Goal: Find specific page/section: Find specific page/section

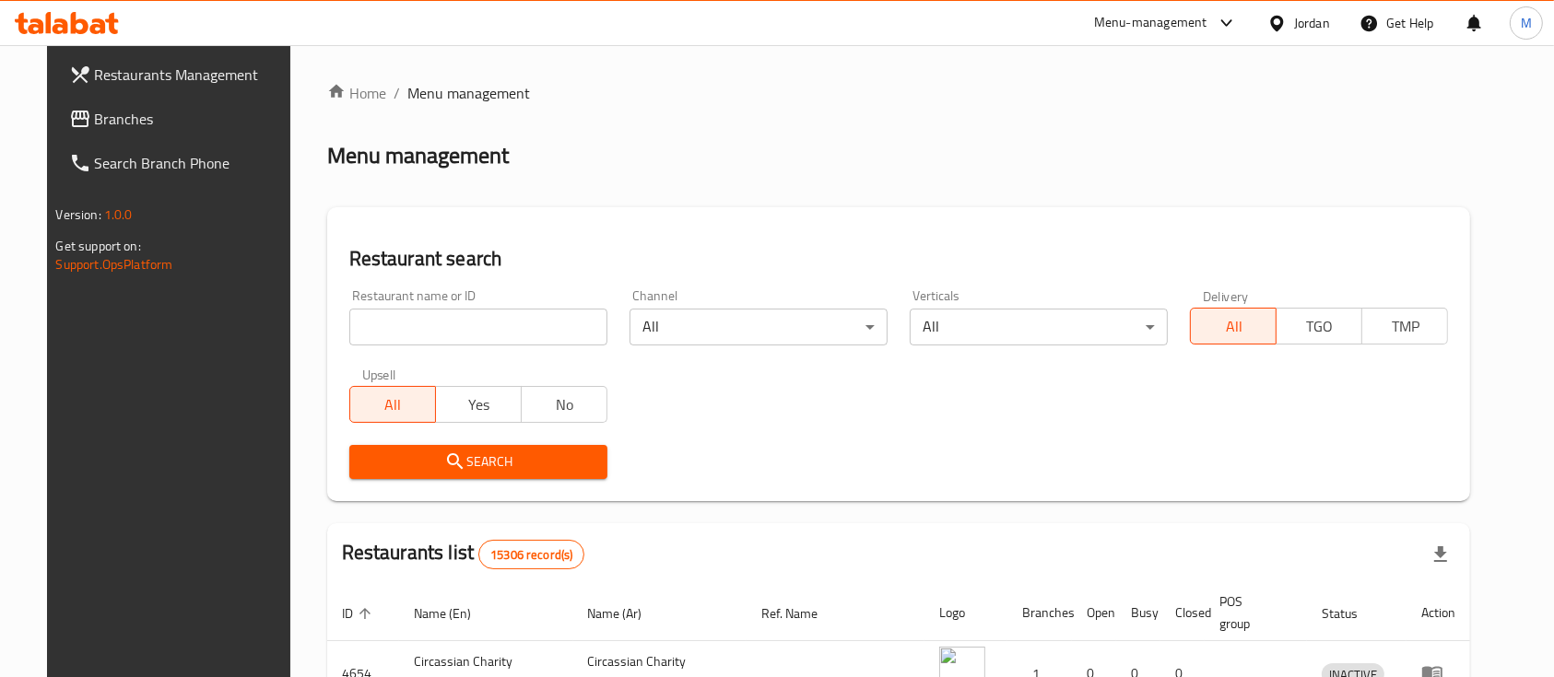
drag, startPoint x: 0, startPoint y: 0, endPoint x: 470, endPoint y: 323, distance: 570.0
click at [470, 323] on input "search" at bounding box center [478, 327] width 258 height 37
click button "Search" at bounding box center [478, 462] width 258 height 34
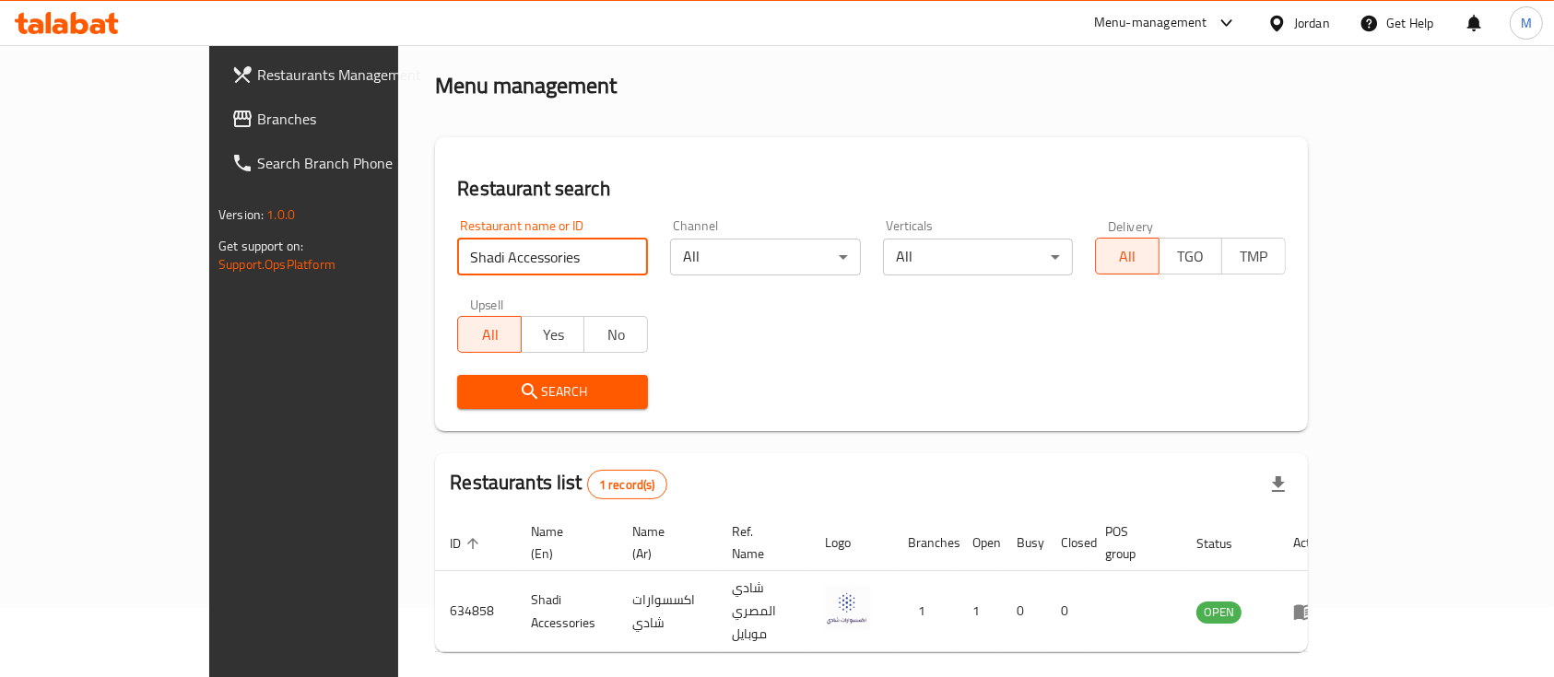
scroll to position [108, 0]
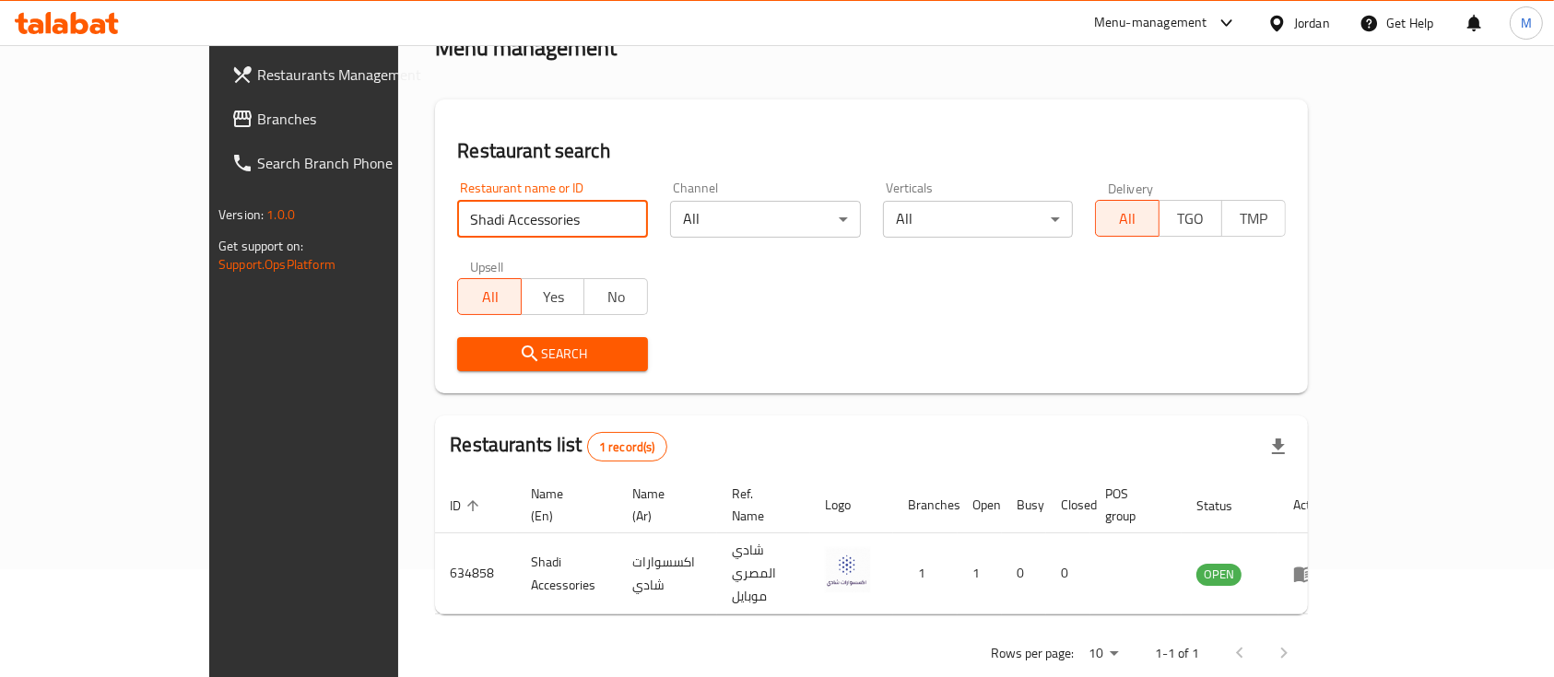
drag, startPoint x: 464, startPoint y: 224, endPoint x: 371, endPoint y: 231, distance: 92.5
click at [457, 231] on input "Shadi Accessories" at bounding box center [552, 219] width 191 height 37
type input "Shadi"
click button "Search" at bounding box center [552, 354] width 191 height 34
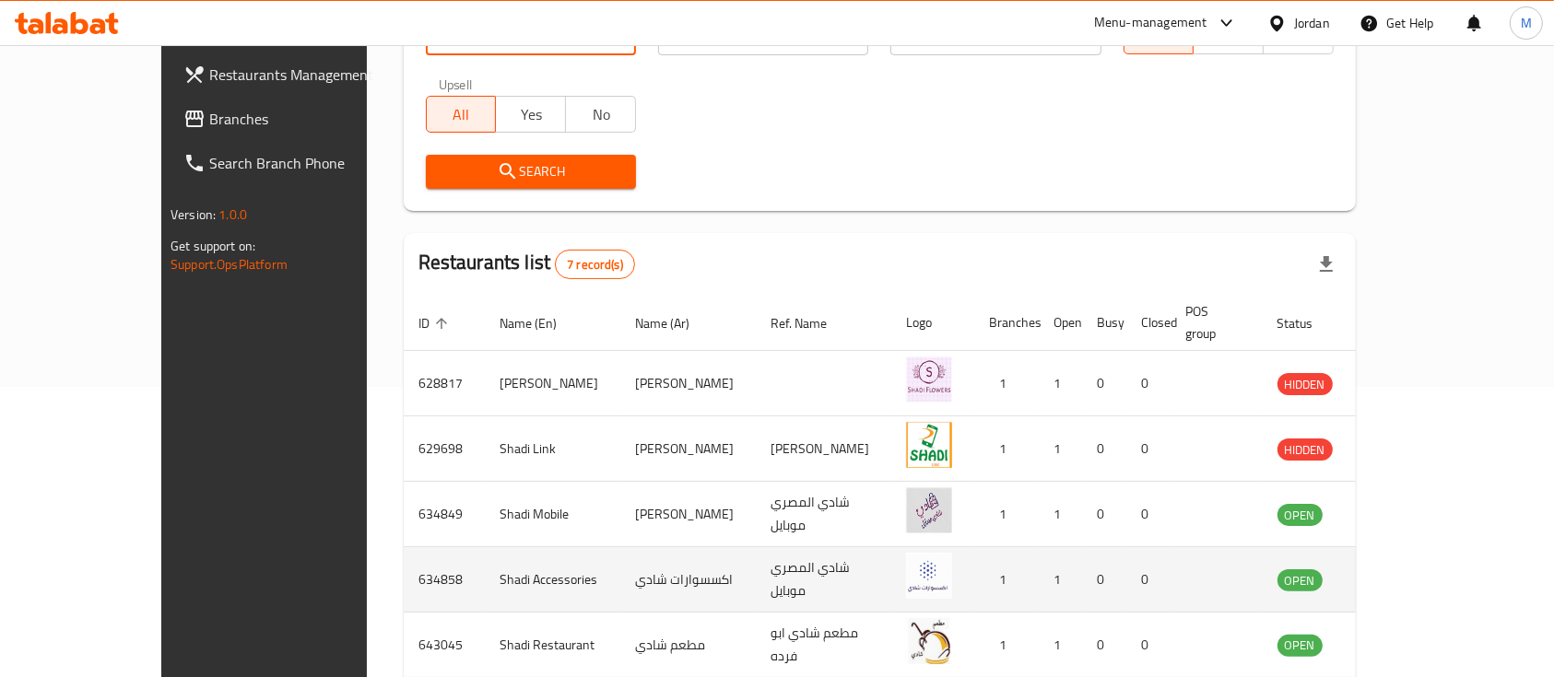
scroll to position [354, 0]
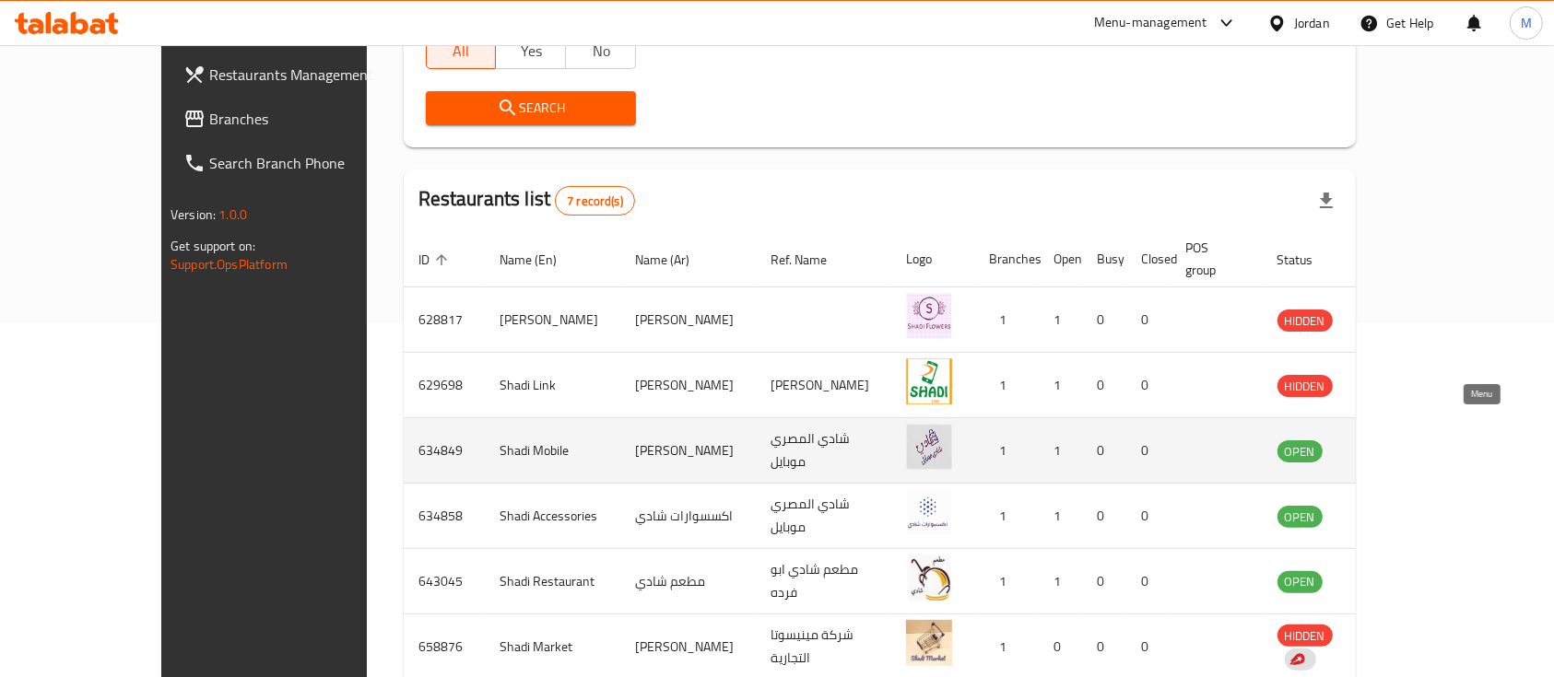
click at [1393, 448] on icon "enhanced table" at bounding box center [1389, 451] width 6 height 7
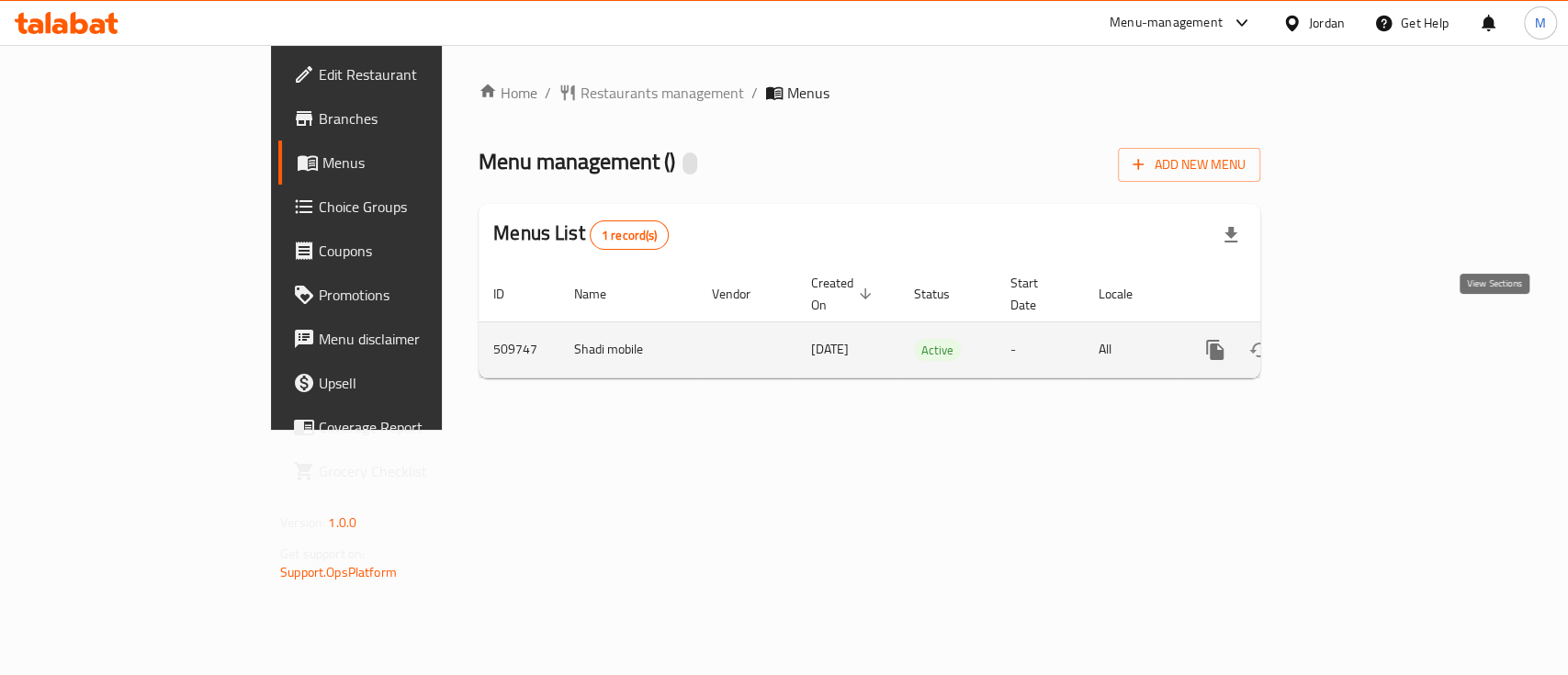
click at [1359, 339] on icon "enhanced table" at bounding box center [1348, 350] width 22 height 22
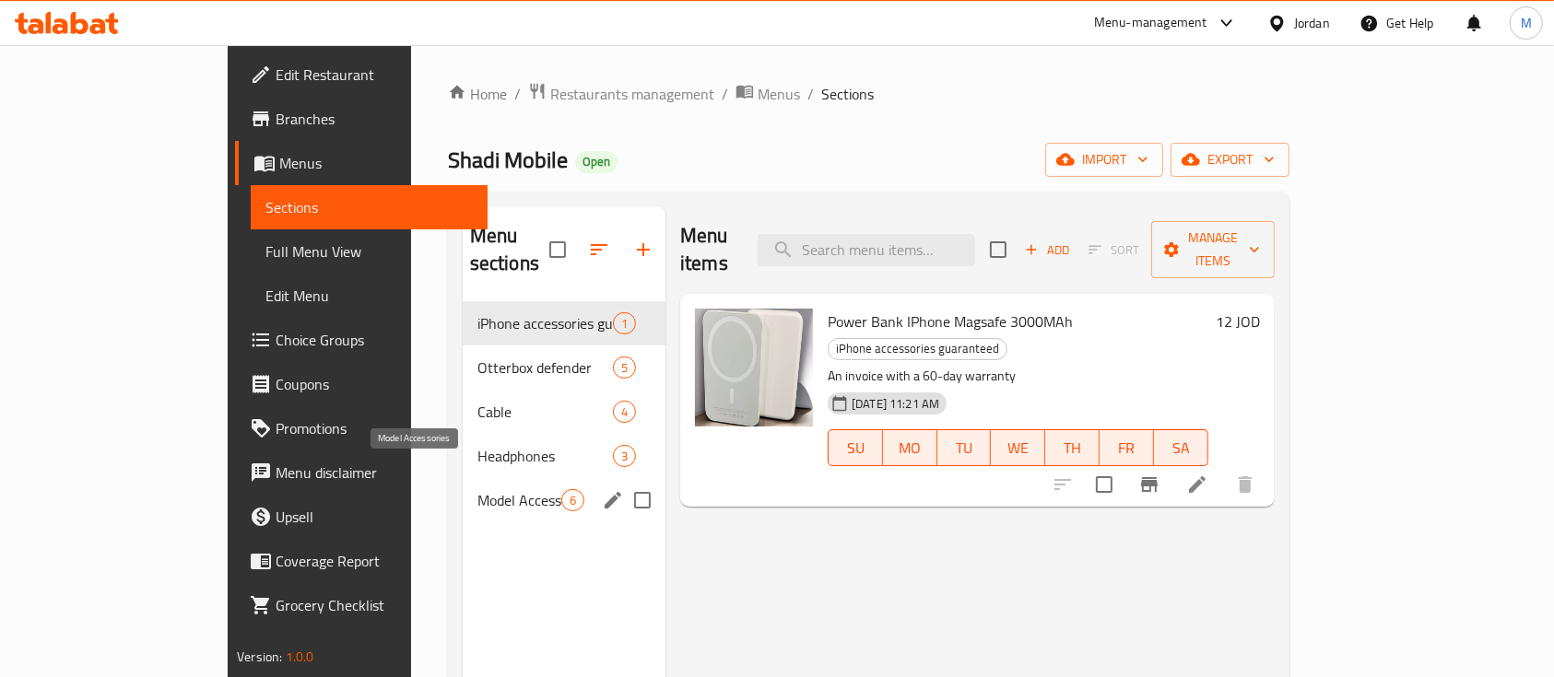
click at [477, 489] on span "Model Accessories" at bounding box center [519, 500] width 84 height 22
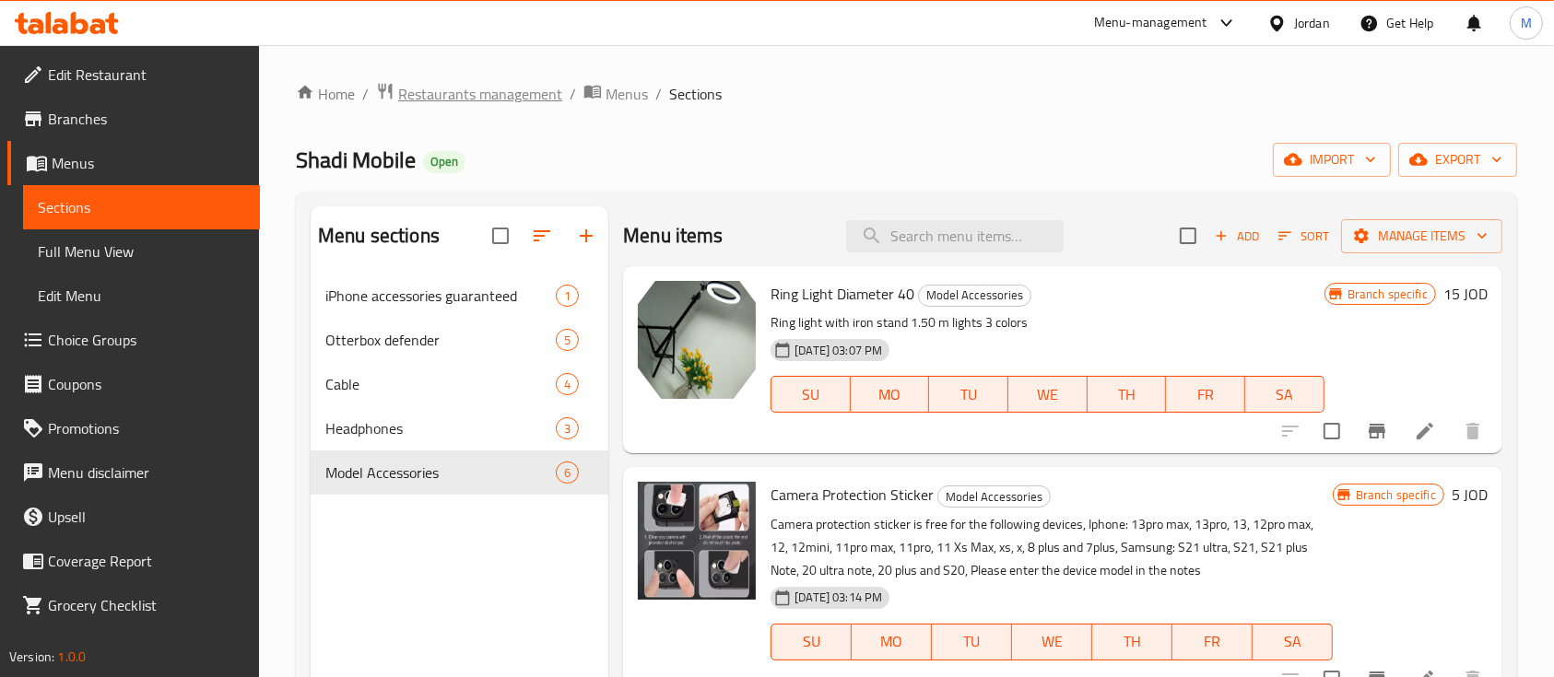
click at [517, 103] on span "Restaurants management" at bounding box center [480, 94] width 164 height 22
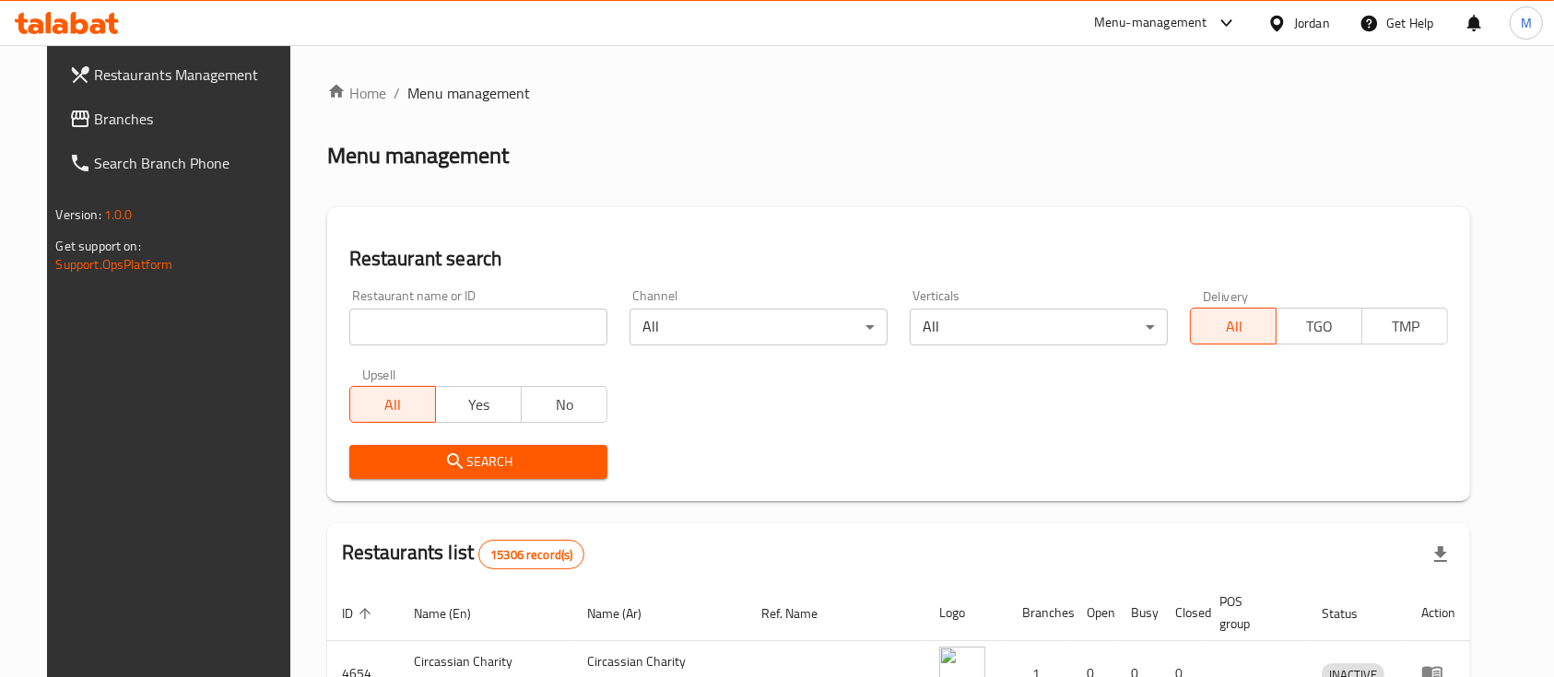
click at [487, 332] on input "search" at bounding box center [478, 327] width 258 height 37
type input "h"
type input "[PERSON_NAME]"
click button "Search" at bounding box center [478, 462] width 258 height 34
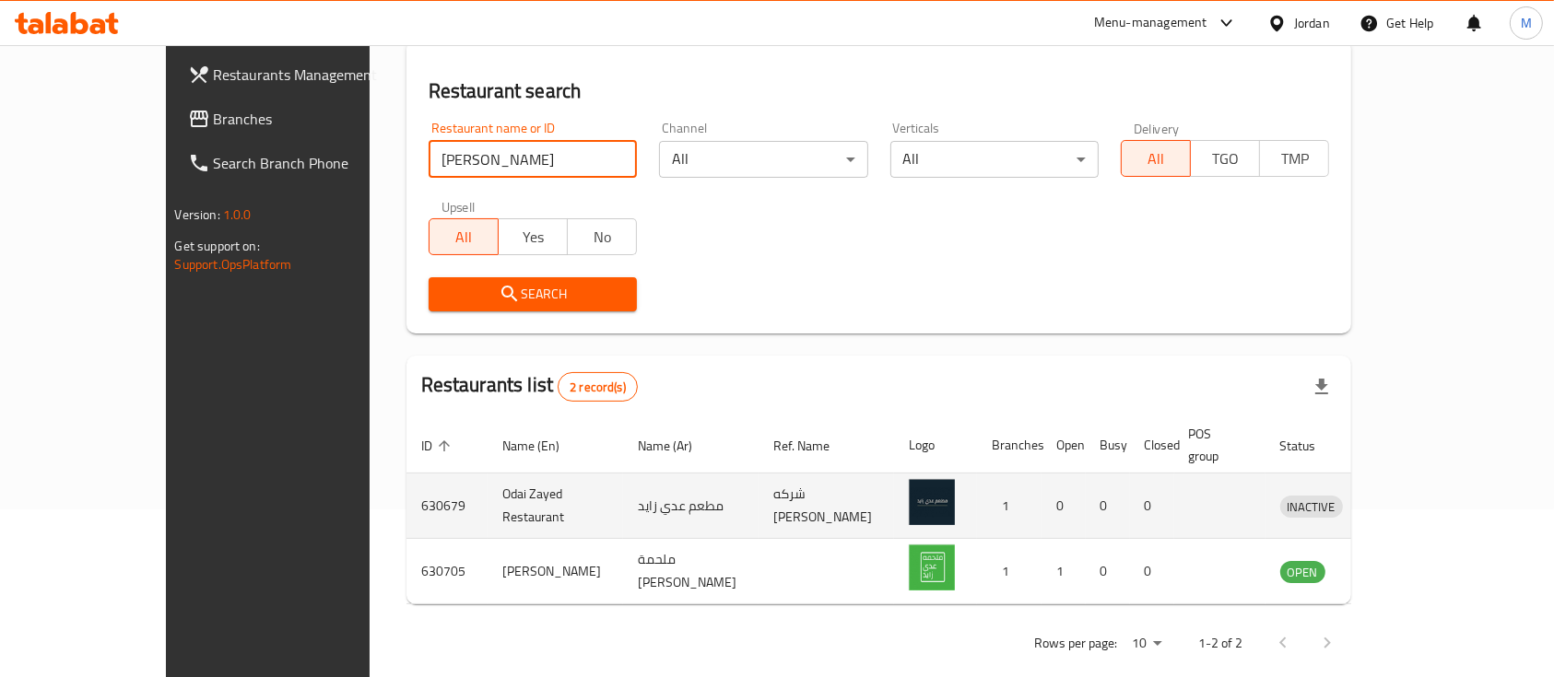
scroll to position [171, 0]
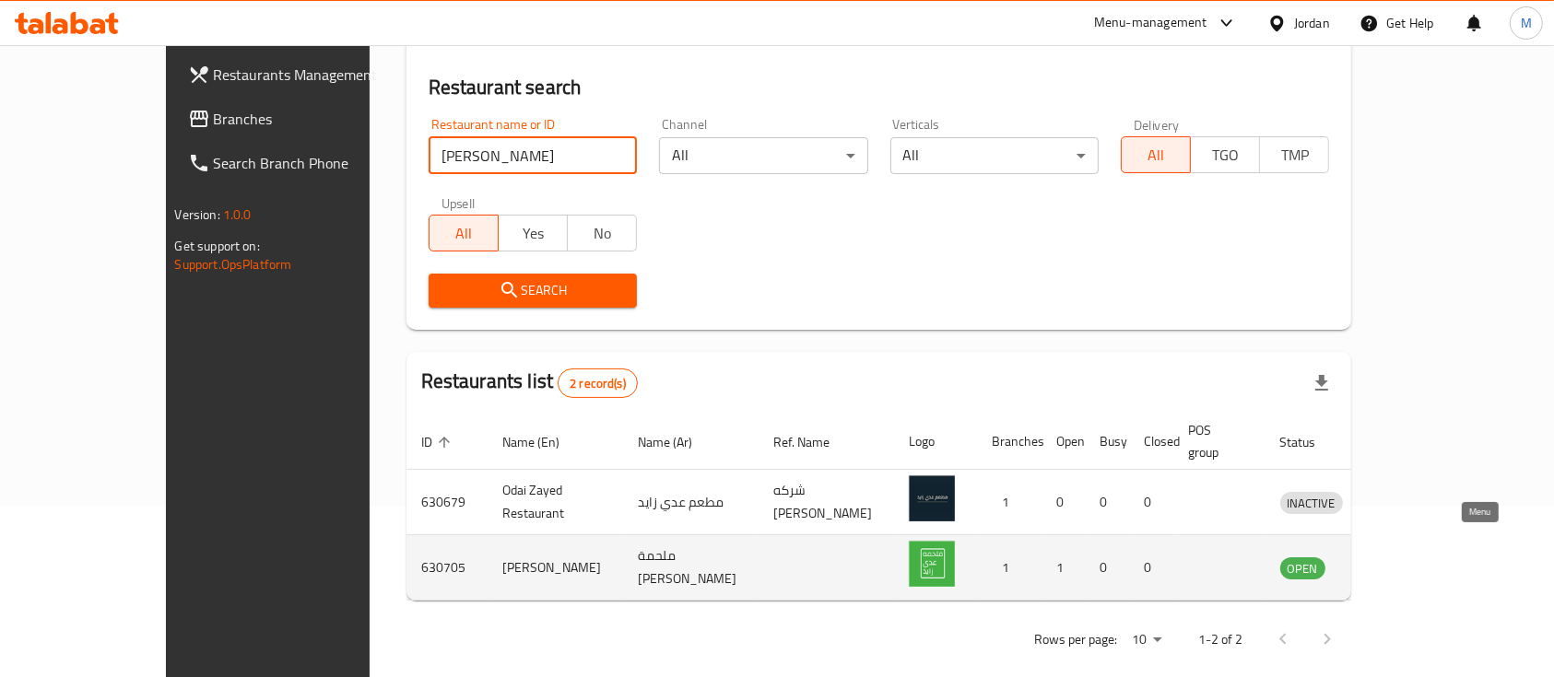
click at [1402, 557] on icon "enhanced table" at bounding box center [1391, 568] width 22 height 22
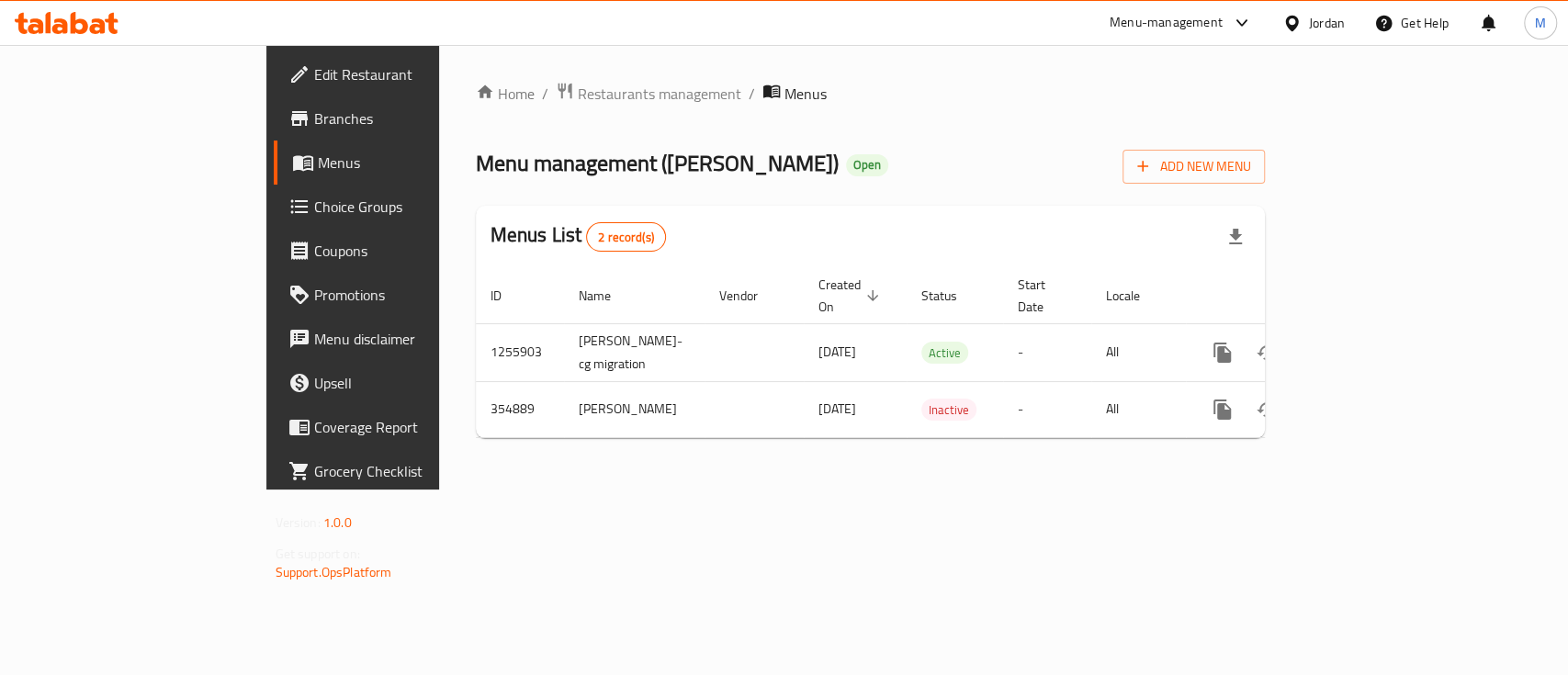
click at [274, 107] on link "Branches" at bounding box center [401, 119] width 254 height 44
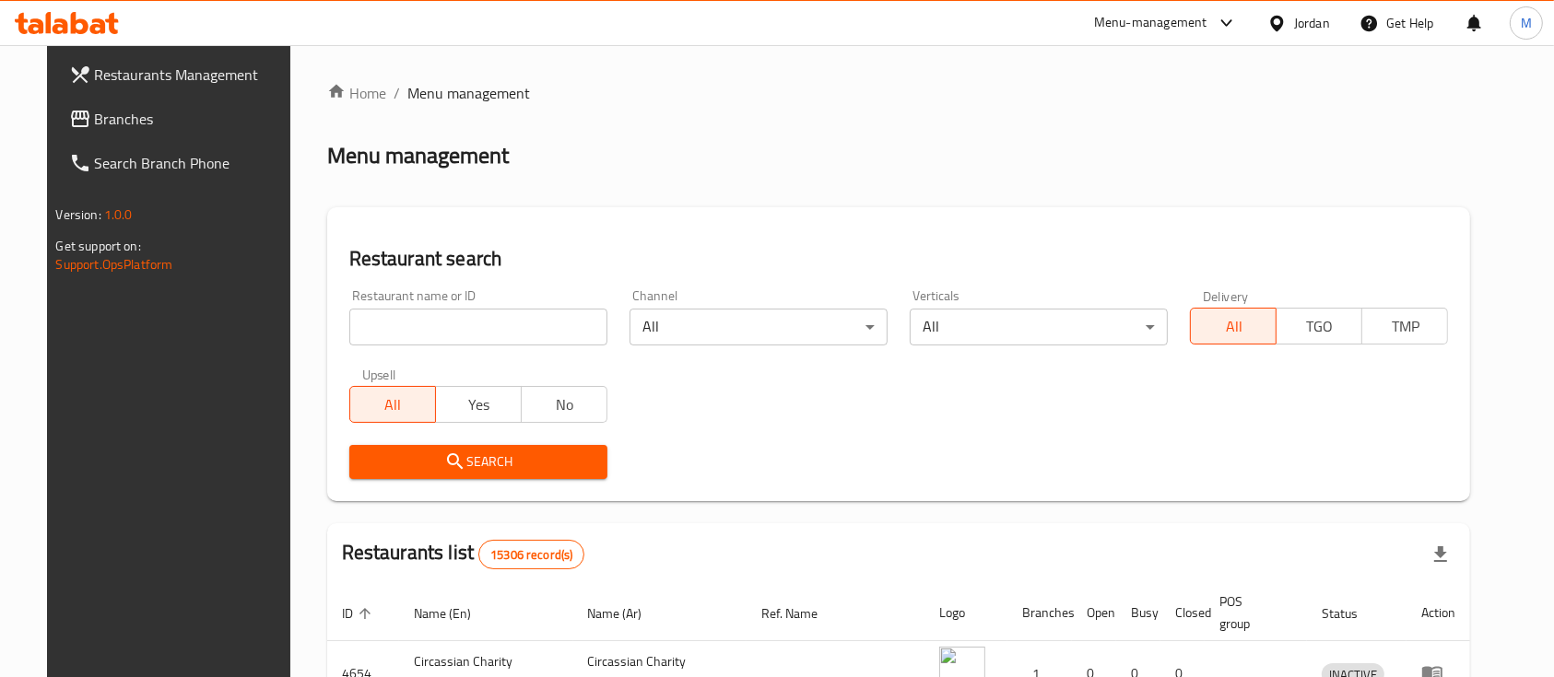
click at [383, 333] on input "search" at bounding box center [478, 327] width 258 height 37
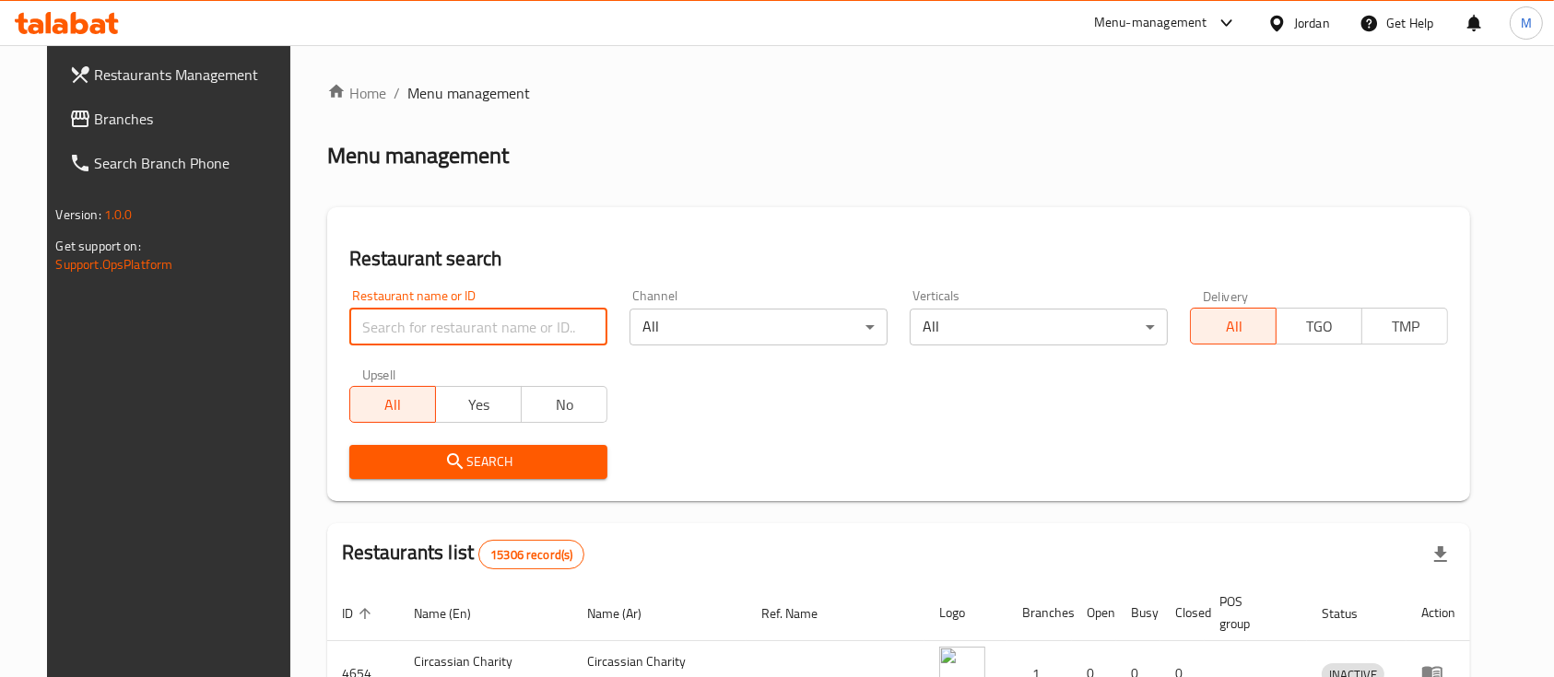
type input "خ"
type input "[PERSON_NAME]"
click button "Search" at bounding box center [478, 462] width 258 height 34
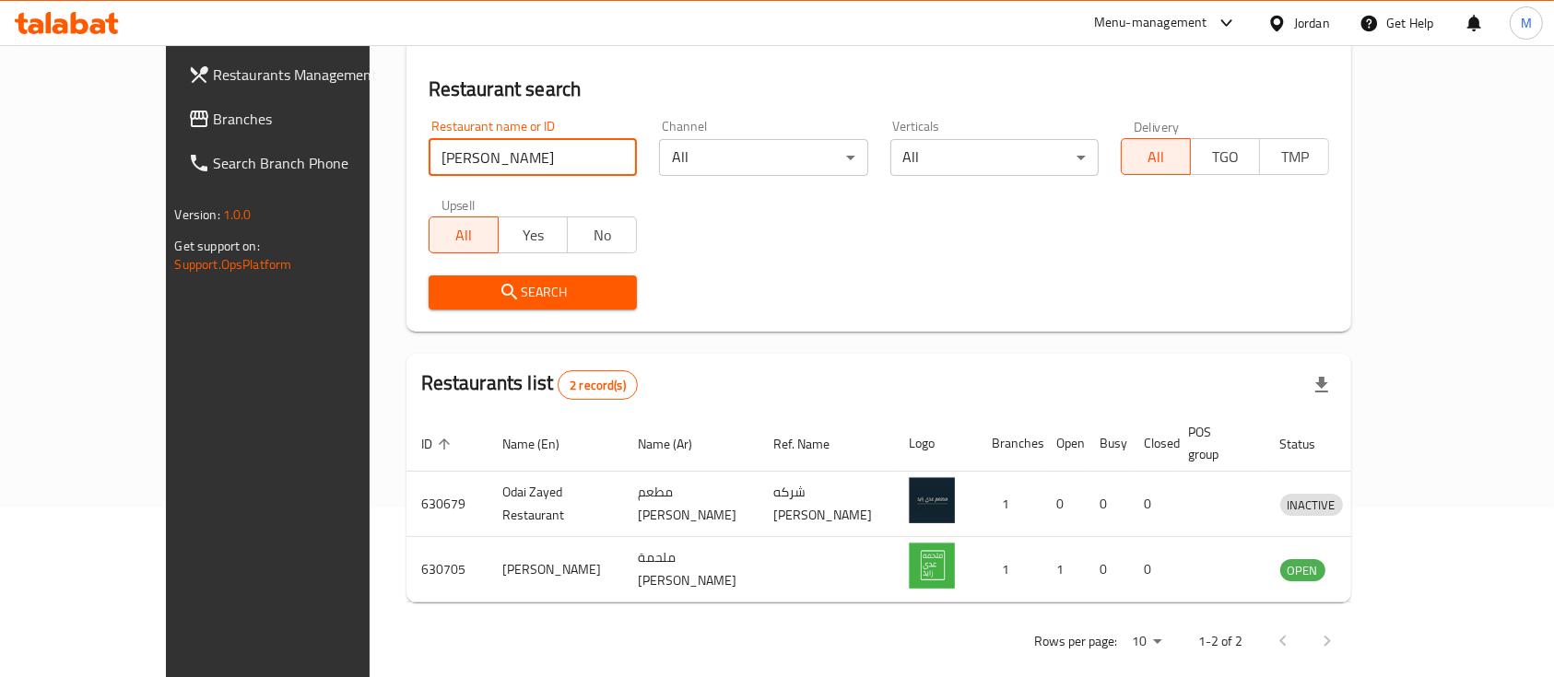
scroll to position [171, 0]
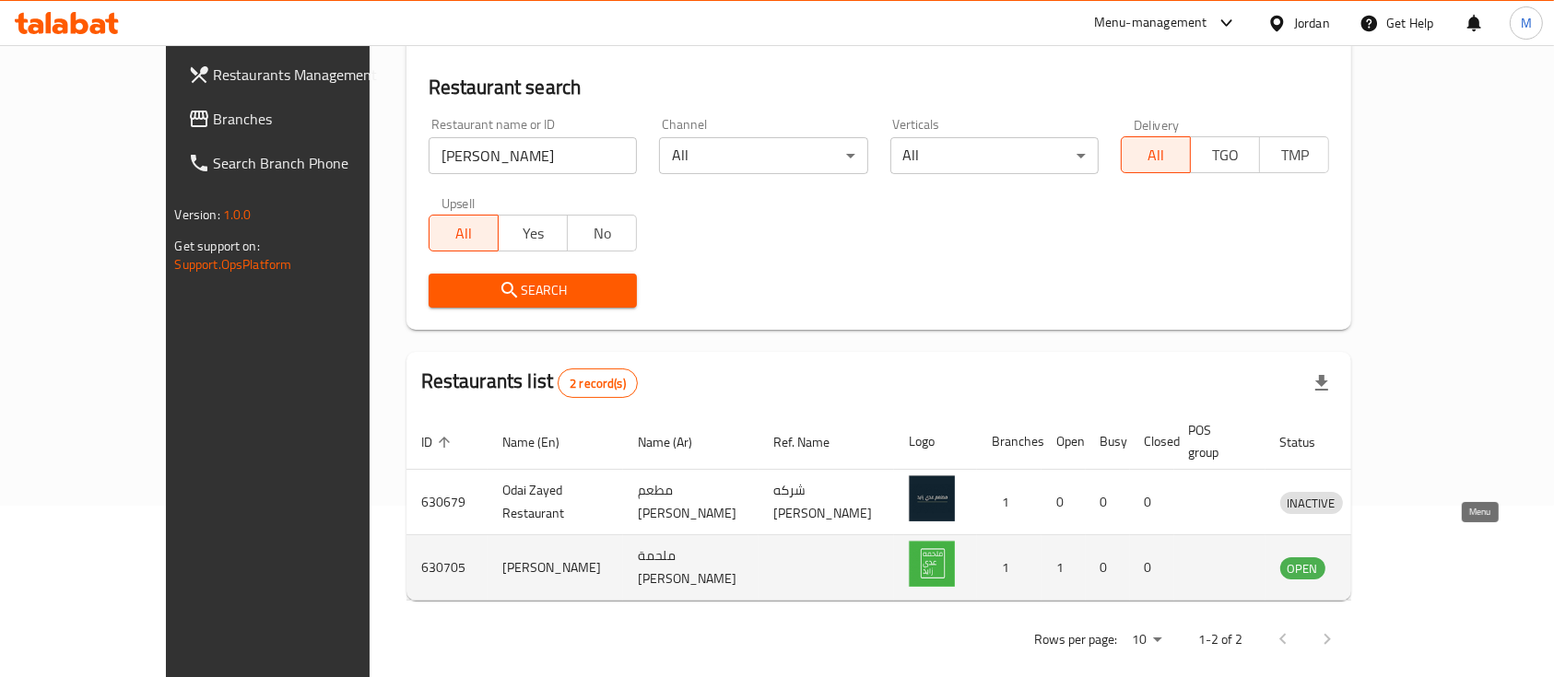
click at [1402, 557] on icon "enhanced table" at bounding box center [1391, 568] width 22 height 22
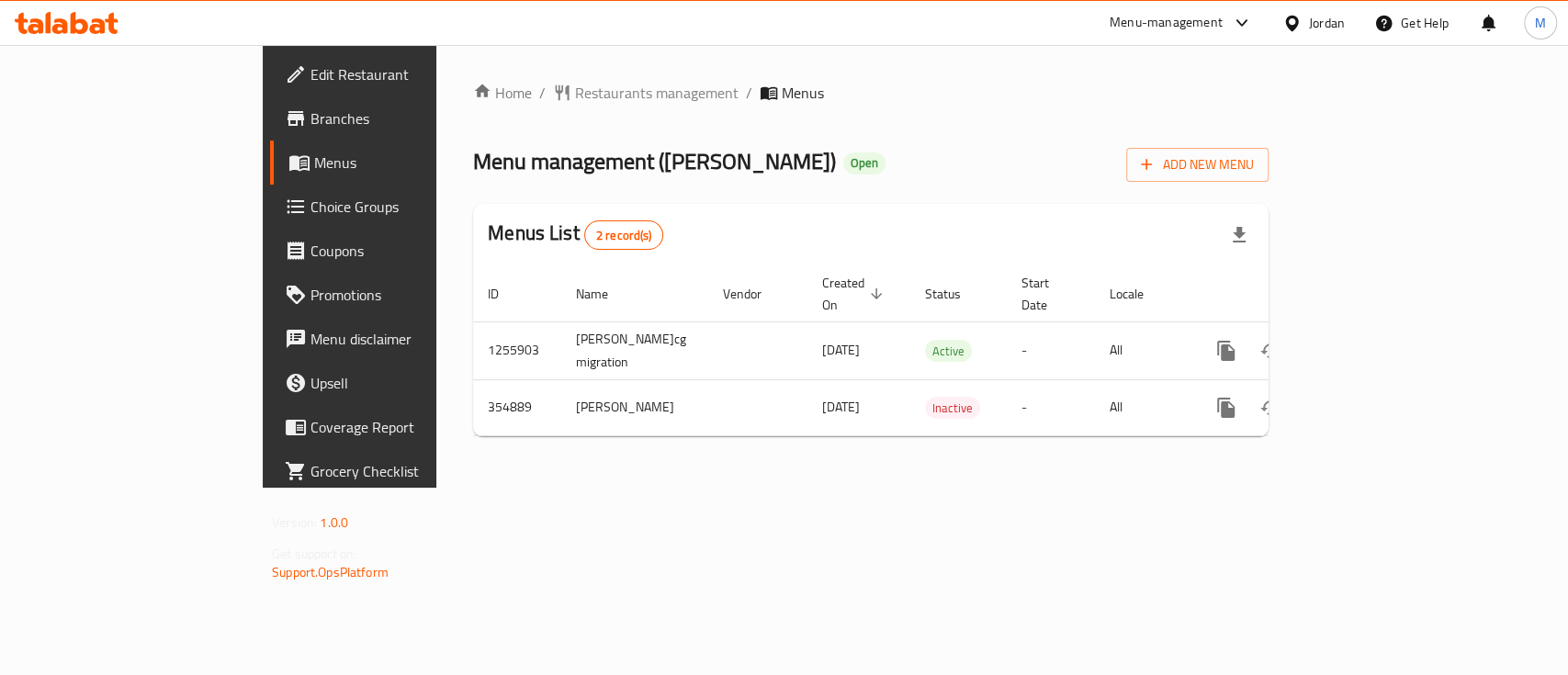
click at [310, 126] on span "Branches" at bounding box center [410, 119] width 199 height 22
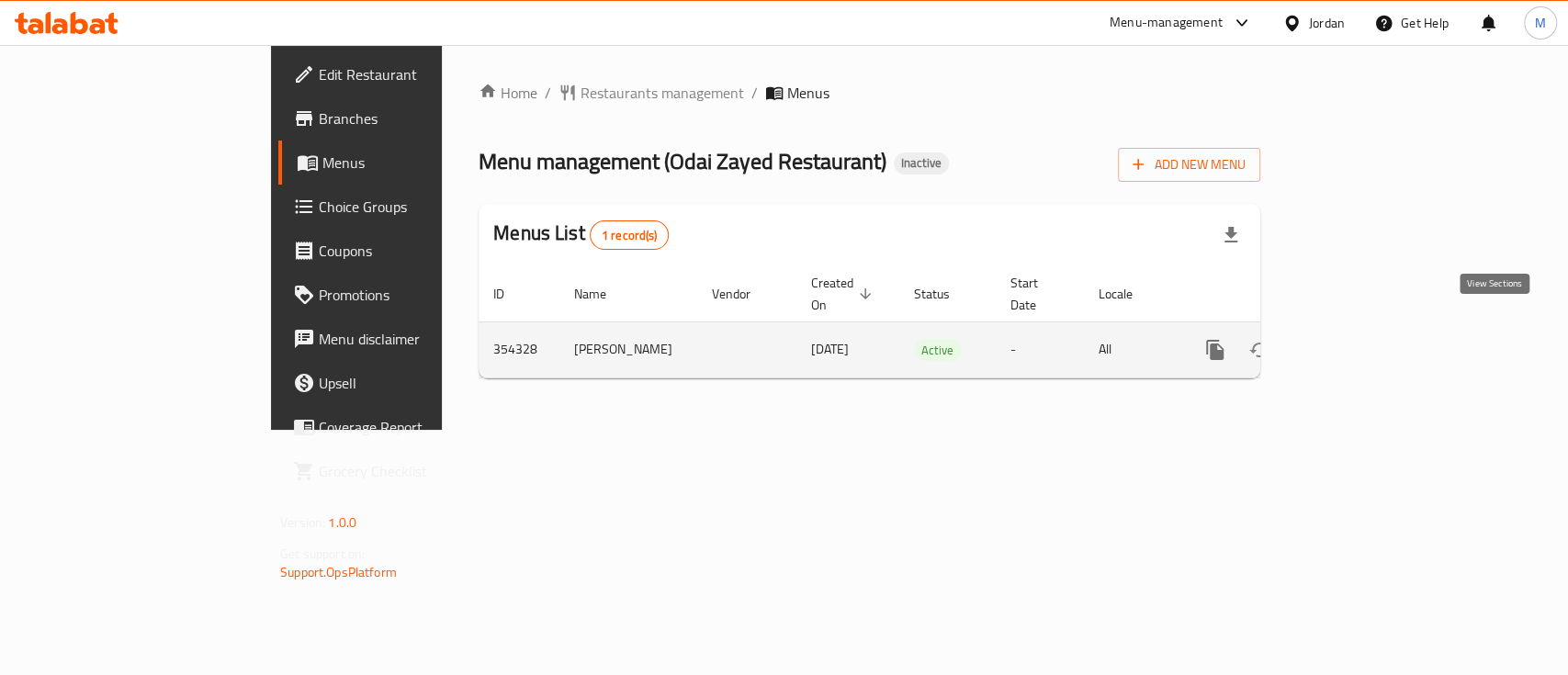
click at [1359, 339] on icon "enhanced table" at bounding box center [1348, 350] width 22 height 22
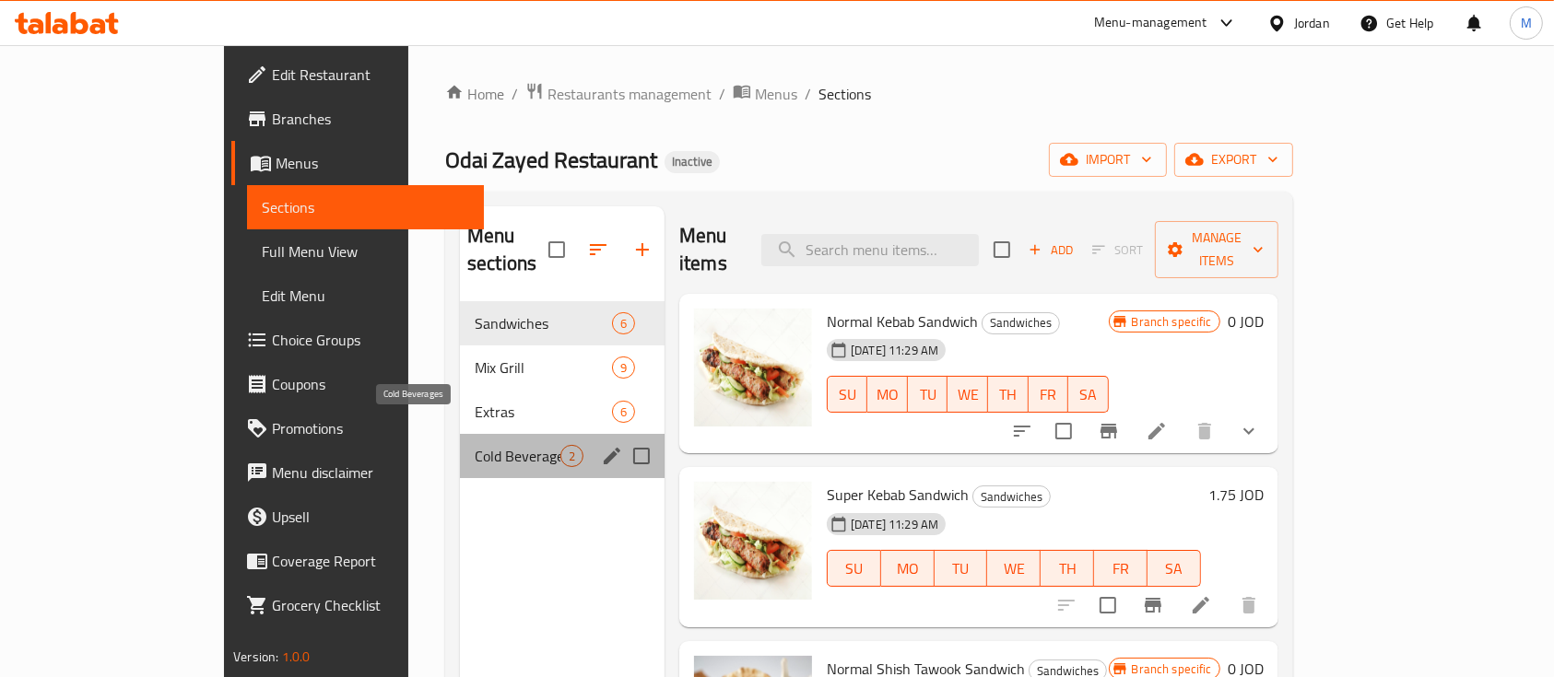
click at [475, 445] on span "Cold Beverages" at bounding box center [518, 456] width 86 height 22
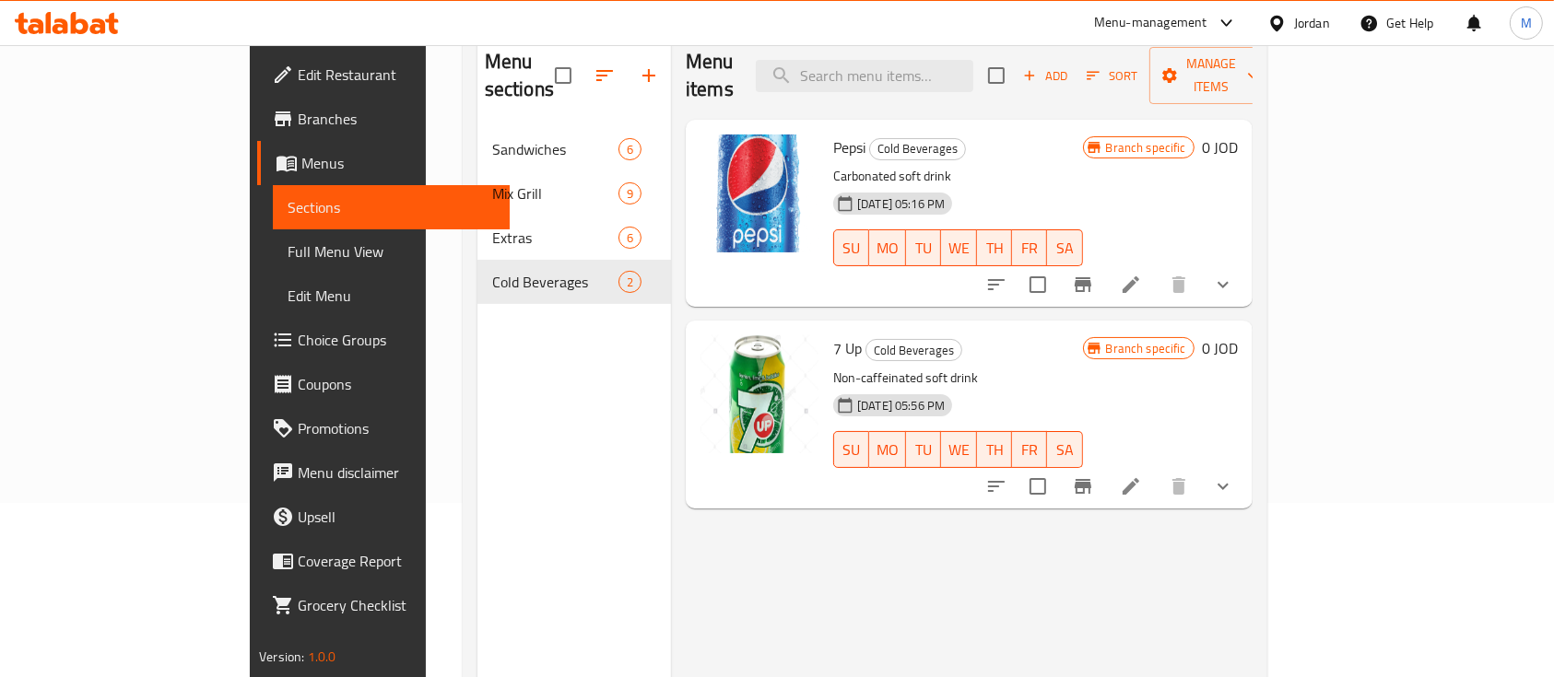
scroll to position [135, 0]
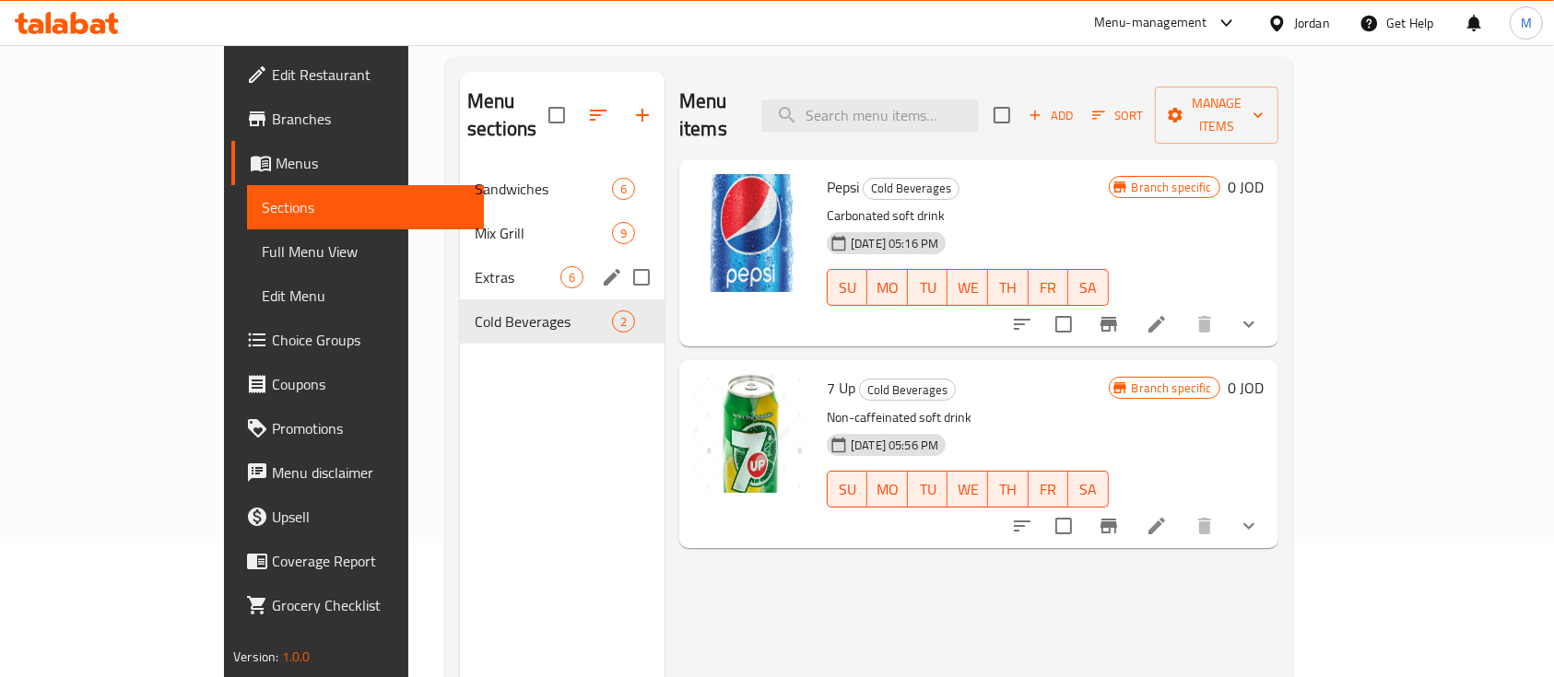
click at [475, 266] on span "Extras" at bounding box center [518, 277] width 86 height 22
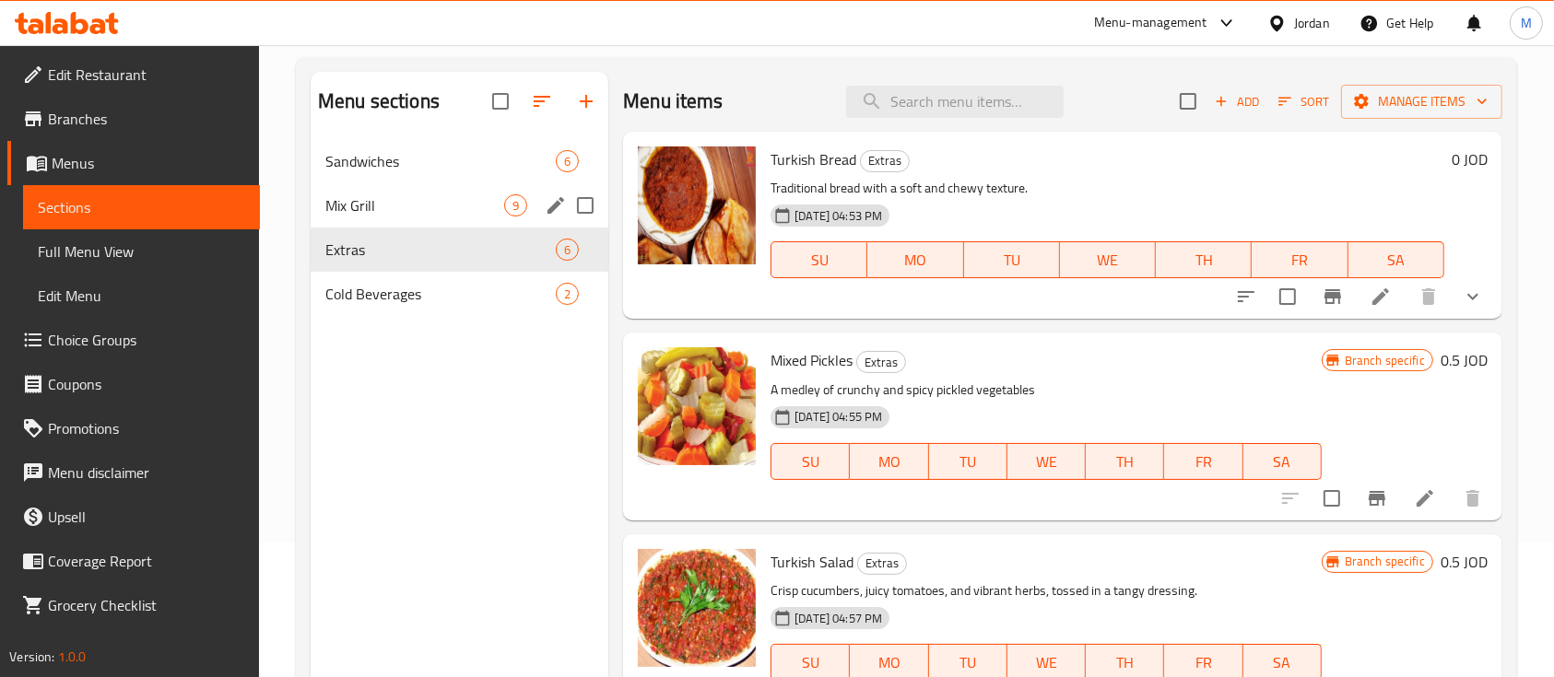
click at [405, 217] on div "Mix Grill 9" at bounding box center [460, 205] width 298 height 44
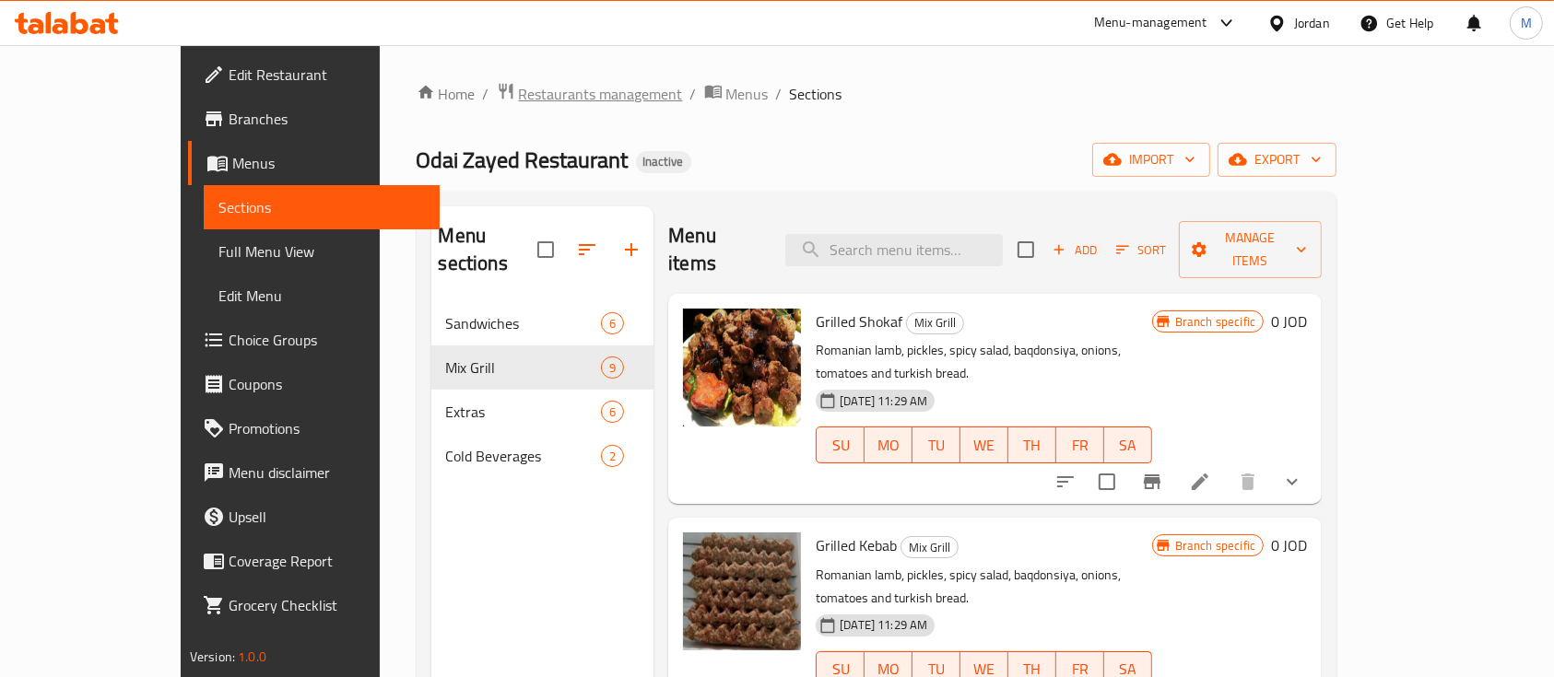
click at [519, 91] on span "Restaurants management" at bounding box center [601, 94] width 164 height 22
